Goal: Use online tool/utility: Utilize a website feature to perform a specific function

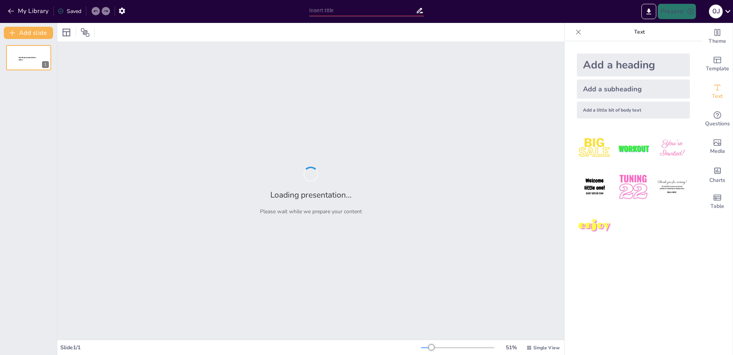
type input "Imported PRESENTACION HGW [DATE] MRA.pptx"
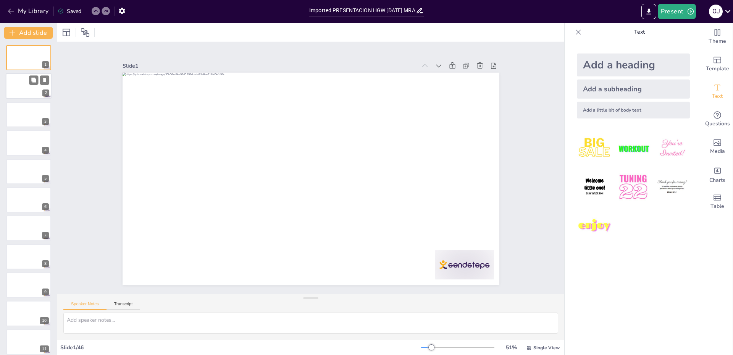
click at [26, 89] on div at bounding box center [29, 86] width 46 height 26
click at [32, 143] on div at bounding box center [29, 143] width 46 height 26
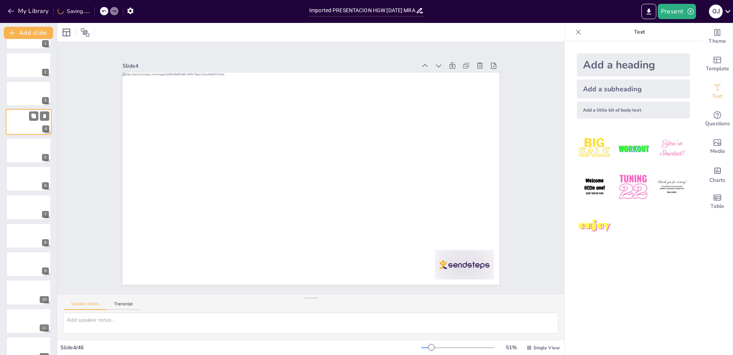
scroll to position [38, 0]
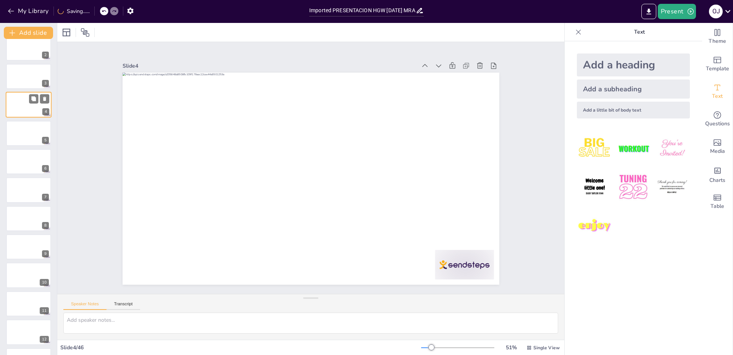
click at [32, 143] on div at bounding box center [28, 133] width 45 height 25
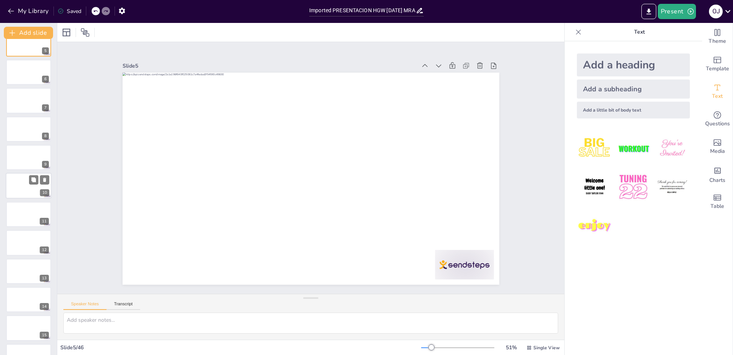
scroll to position [191, 0]
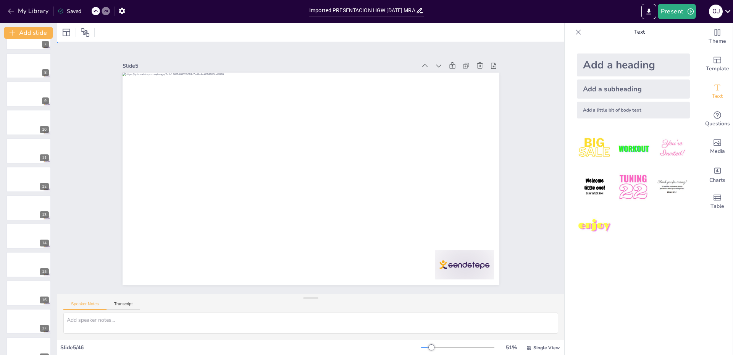
click at [542, 143] on div "Slide 1 Slide 2 Slide 3 Slide 4 Slide 5 Slide 6 Slide 7 Slide 8 Slide 9 Slide 1…" at bounding box center [310, 168] width 565 height 436
click at [126, 304] on button "Transcript" at bounding box center [123, 305] width 34 height 8
click at [477, 305] on button "Google US English (en-US)" at bounding box center [501, 304] width 76 height 12
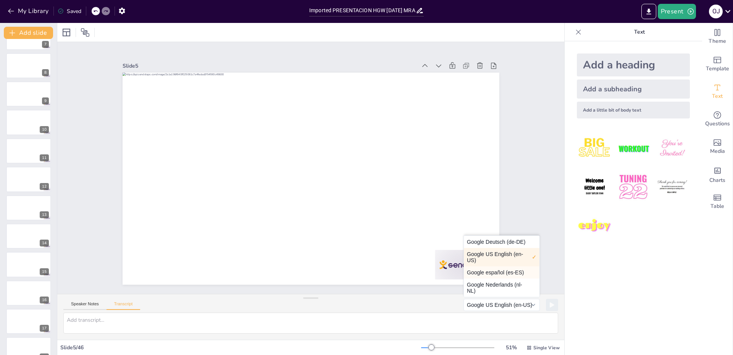
click at [477, 270] on button "Google español (es-ES)" at bounding box center [502, 272] width 76 height 12
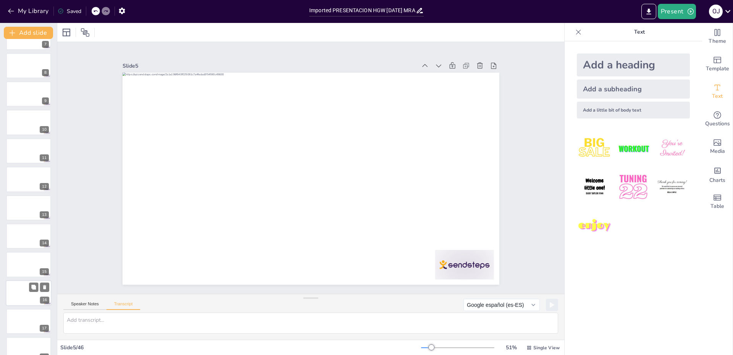
click at [15, 292] on div at bounding box center [29, 293] width 46 height 26
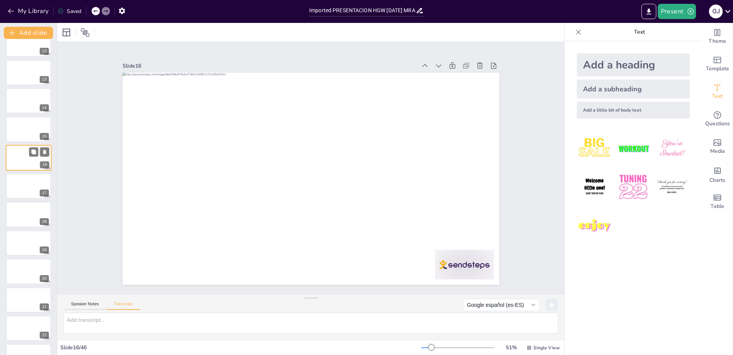
scroll to position [363, 0]
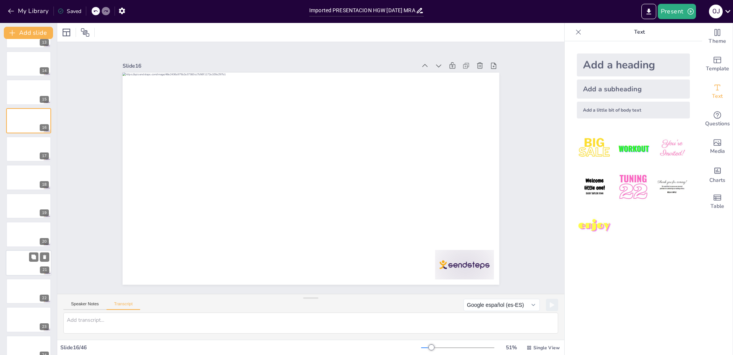
click at [25, 269] on div at bounding box center [29, 263] width 46 height 26
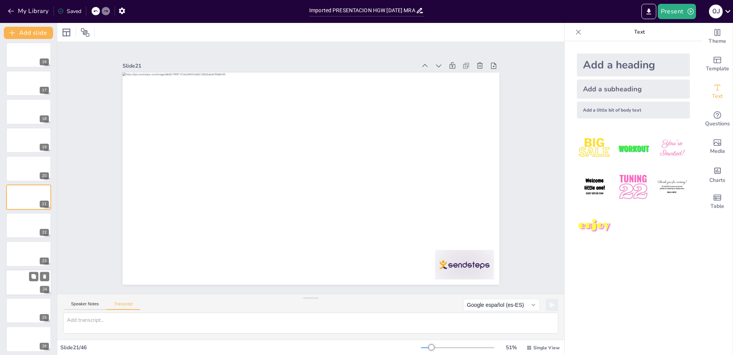
click at [34, 286] on div at bounding box center [29, 282] width 46 height 26
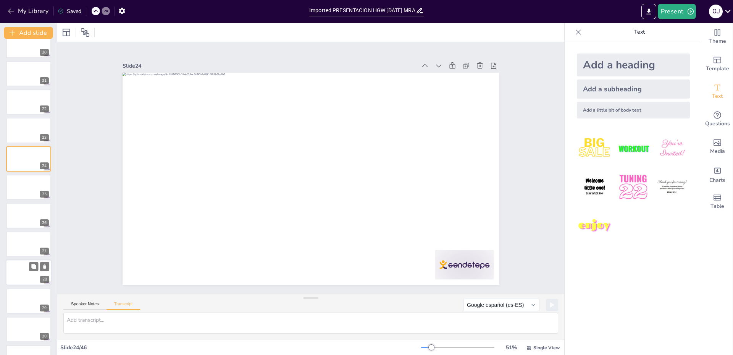
scroll to position [590, 0]
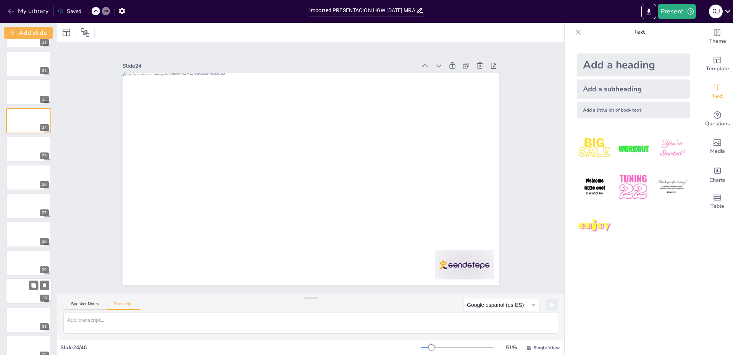
click at [27, 294] on div at bounding box center [29, 291] width 46 height 26
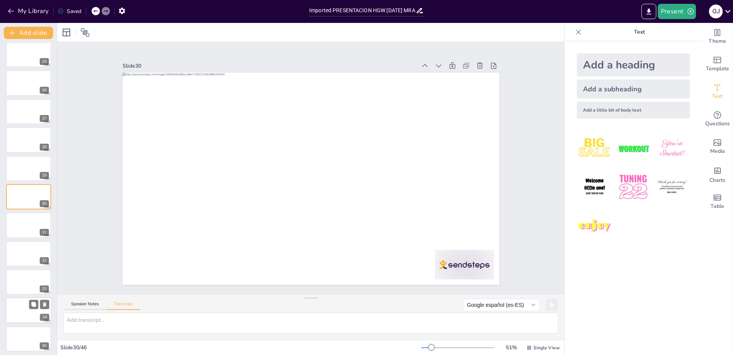
click at [27, 309] on div at bounding box center [29, 310] width 46 height 26
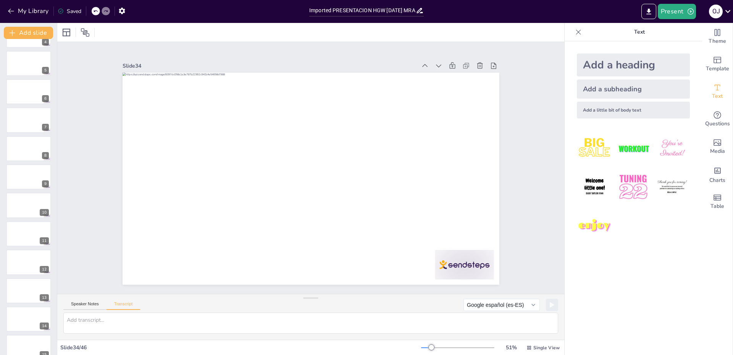
scroll to position [0, 0]
click at [487, 117] on div "Slide 1 Slide 2 Slide 3 Slide 4 Slide 5 Slide 6 Slide 7 Slide 8 Slide 9 Slide 1…" at bounding box center [310, 168] width 351 height 548
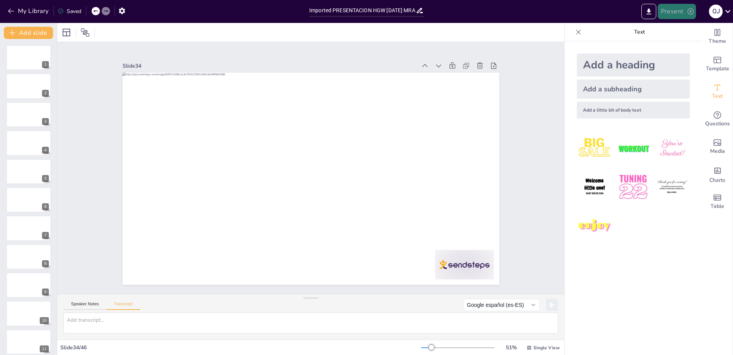
click at [677, 13] on button "Present" at bounding box center [677, 11] width 38 height 15
click at [674, 28] on li "Preview presentation" at bounding box center [688, 28] width 60 height 12
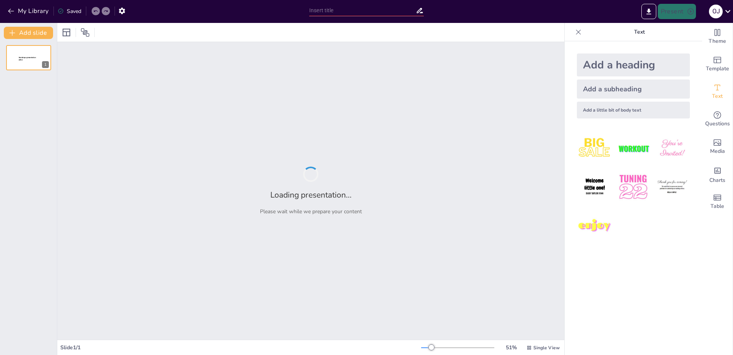
type input "Imported PRESENTACION HGW [DATE] MRA.pptx"
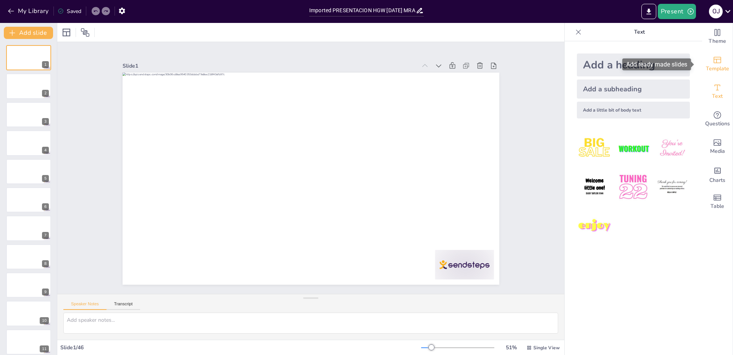
click at [712, 65] on span "Template" at bounding box center [717, 68] width 23 height 8
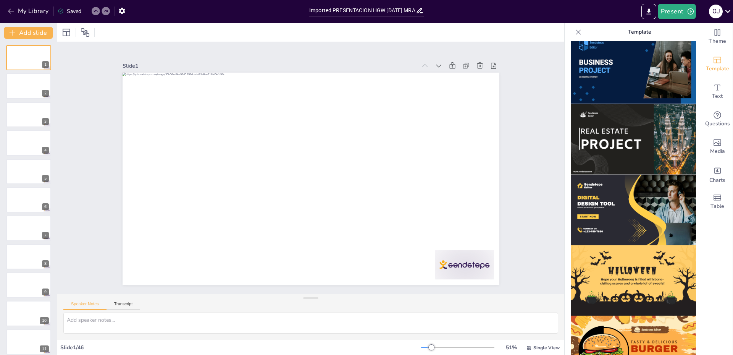
scroll to position [656, 0]
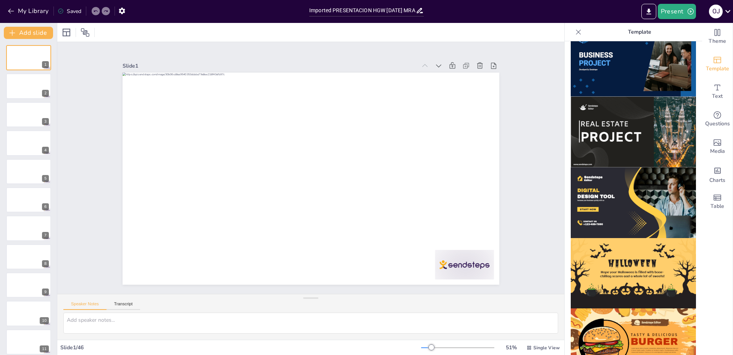
click at [617, 238] on img at bounding box center [633, 273] width 125 height 71
